Goal: Task Accomplishment & Management: Use online tool/utility

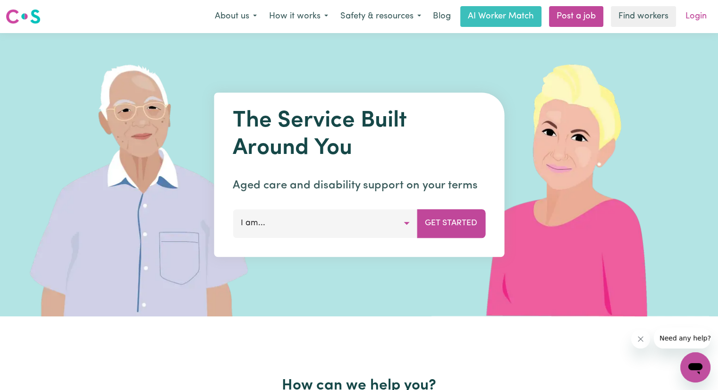
click at [704, 19] on link "Login" at bounding box center [696, 16] width 33 height 21
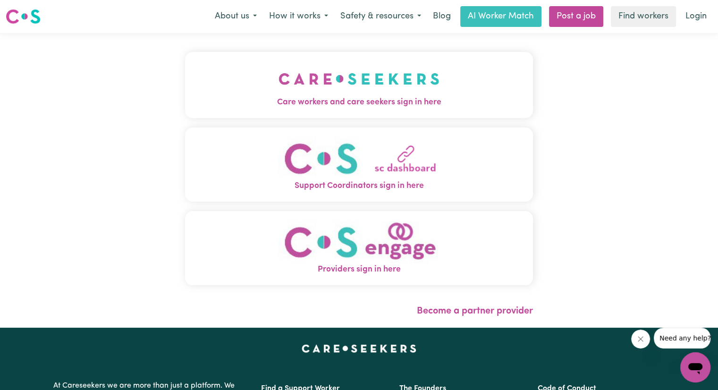
click at [294, 107] on span "Care workers and care seekers sign in here" at bounding box center [359, 102] width 348 height 12
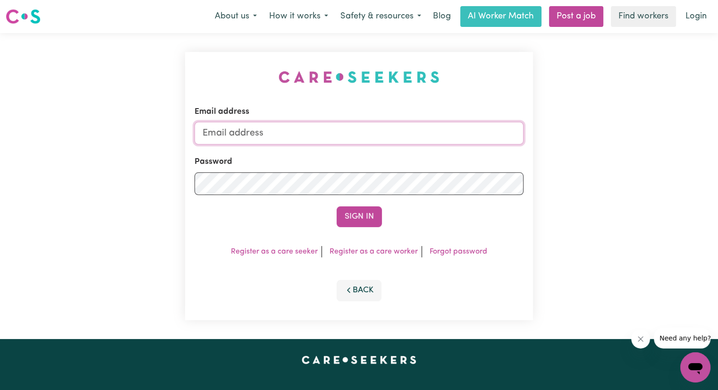
click at [272, 138] on input "Email address" at bounding box center [359, 133] width 329 height 23
type input "[PERSON_NAME][EMAIL_ADDRESS][DOMAIN_NAME]"
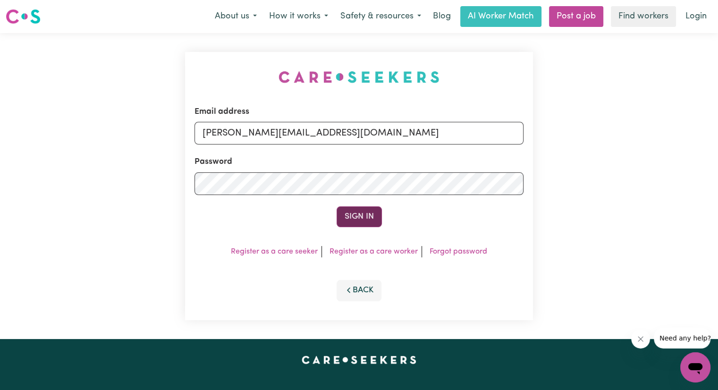
click at [357, 217] on button "Sign In" at bounding box center [359, 216] width 45 height 21
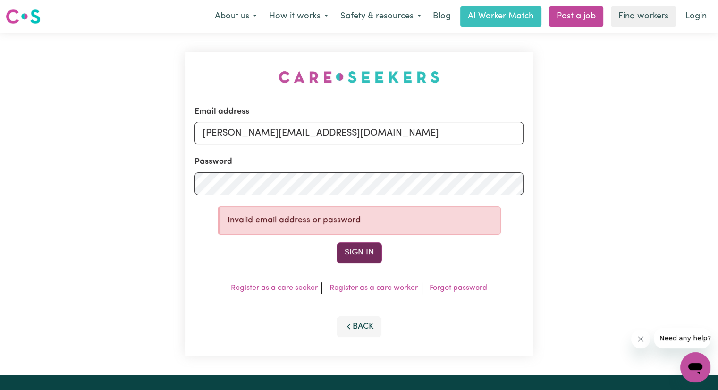
click at [361, 252] on button "Sign In" at bounding box center [359, 252] width 45 height 21
click at [0, 178] on div "Email address [PERSON_NAME][EMAIL_ADDRESS][DOMAIN_NAME] Password Invalid email …" at bounding box center [359, 204] width 718 height 342
click at [358, 244] on button "Sign In" at bounding box center [359, 252] width 45 height 21
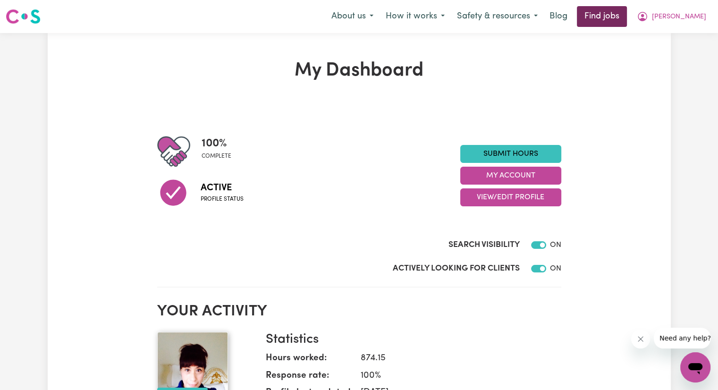
click at [621, 17] on link "Find jobs" at bounding box center [602, 16] width 50 height 21
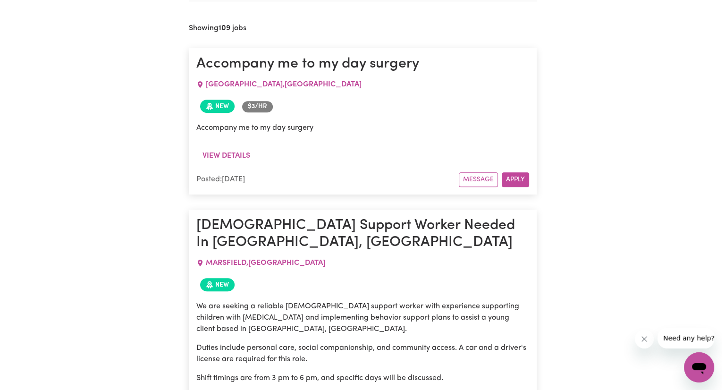
scroll to position [455, 0]
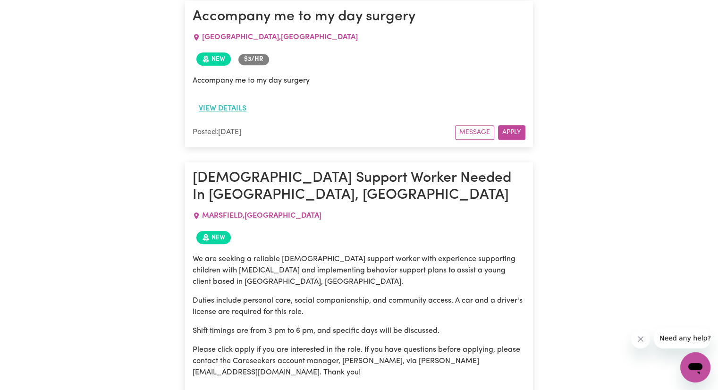
click at [240, 111] on button "View details" at bounding box center [223, 109] width 60 height 18
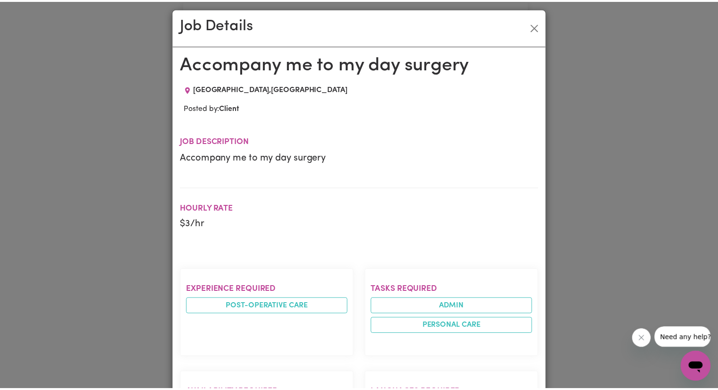
scroll to position [0, 0]
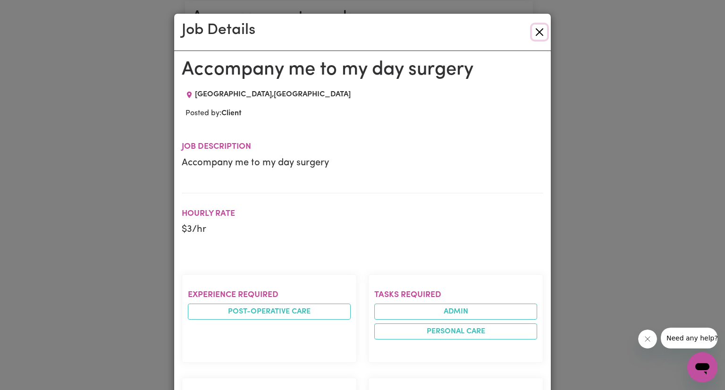
click at [538, 32] on button "Close" at bounding box center [539, 32] width 15 height 15
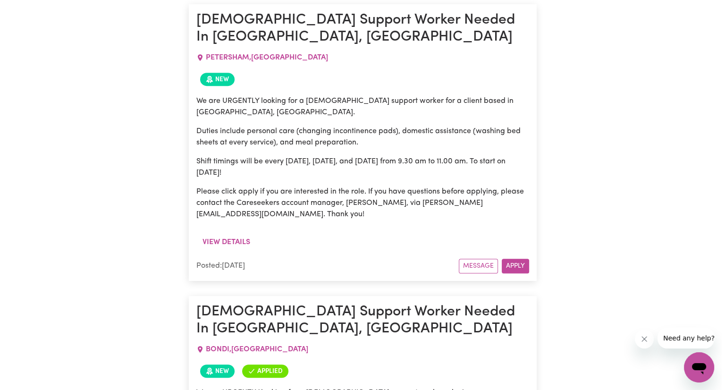
scroll to position [4280, 0]
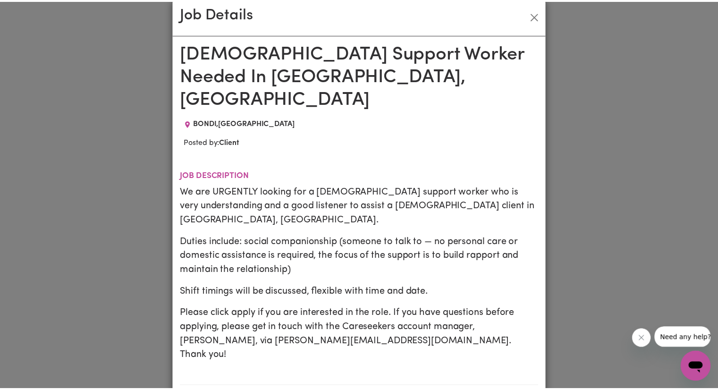
scroll to position [0, 0]
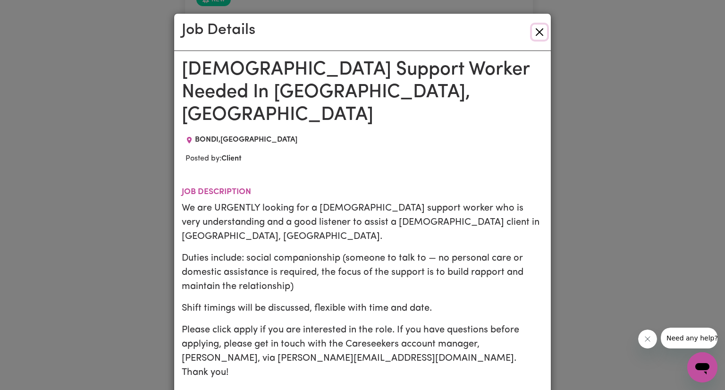
click at [536, 33] on button "Close" at bounding box center [539, 32] width 15 height 15
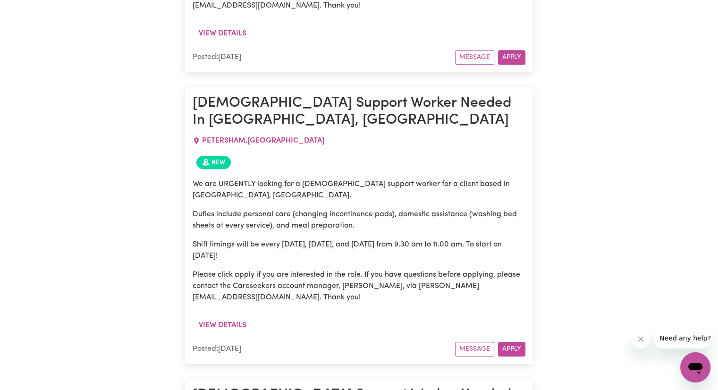
scroll to position [4185, 0]
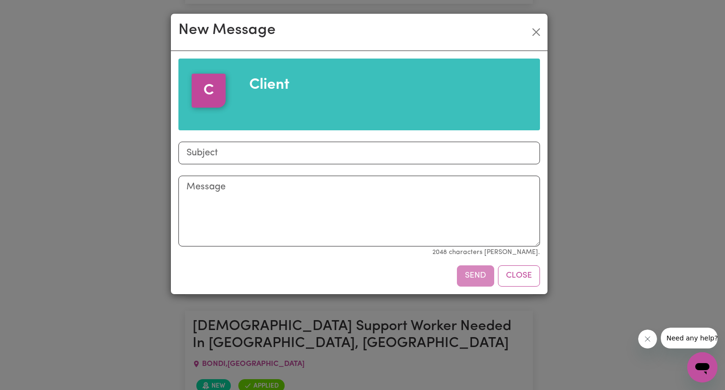
click at [581, 156] on div "New Message C Client Subject Message 2048 characters max. Send Close" at bounding box center [362, 195] width 725 height 390
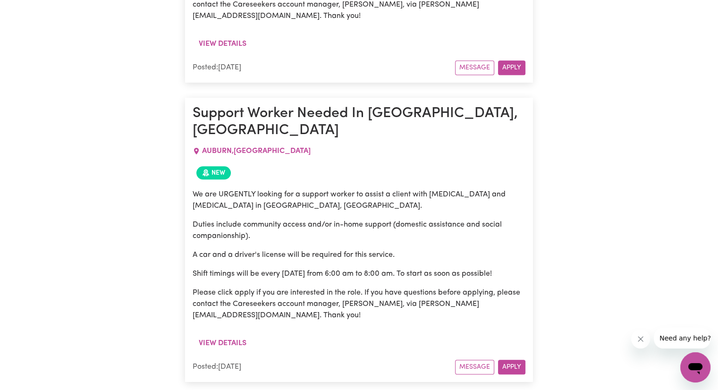
scroll to position [8011, 0]
